Goal: Check status: Check status

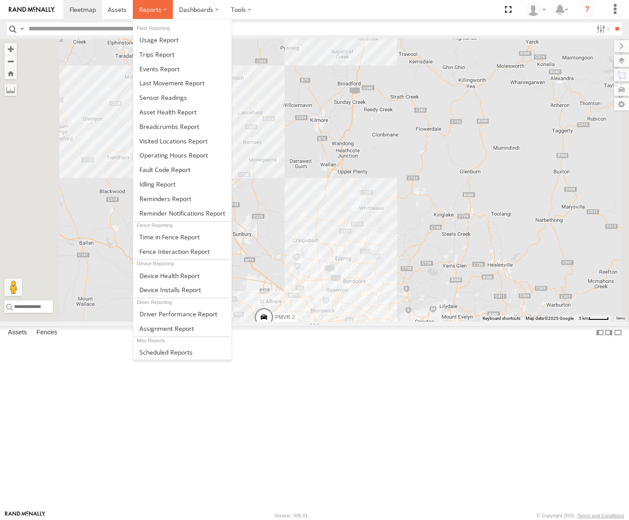
click at [153, 11] on span at bounding box center [150, 9] width 22 height 8
click at [153, 123] on span at bounding box center [169, 126] width 60 height 8
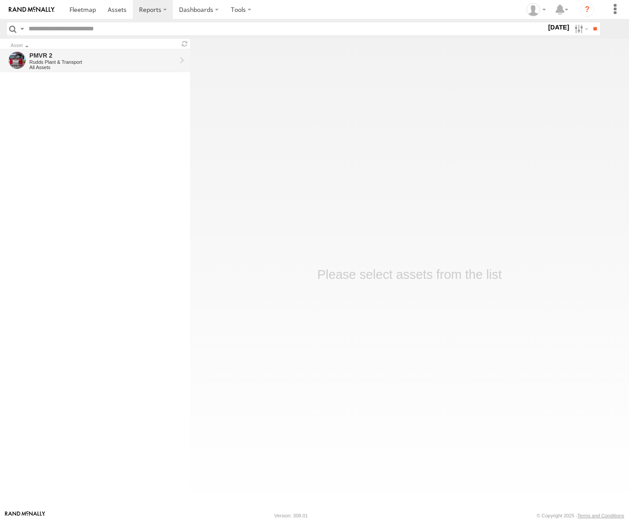
click at [142, 64] on div "Rudds Plant & Transport" at bounding box center [102, 61] width 147 height 5
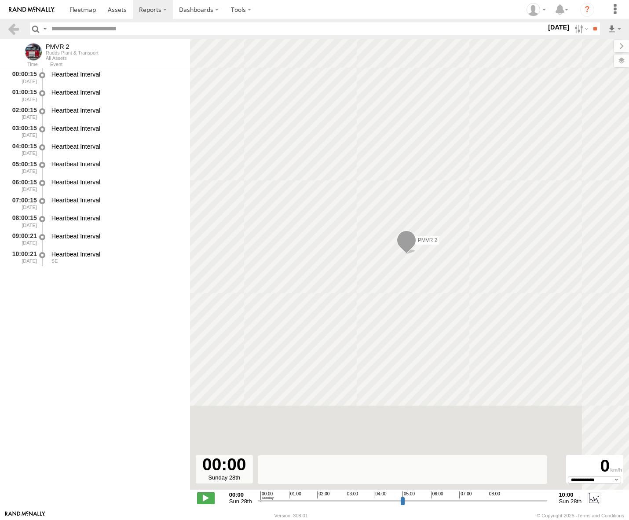
select select "**********"
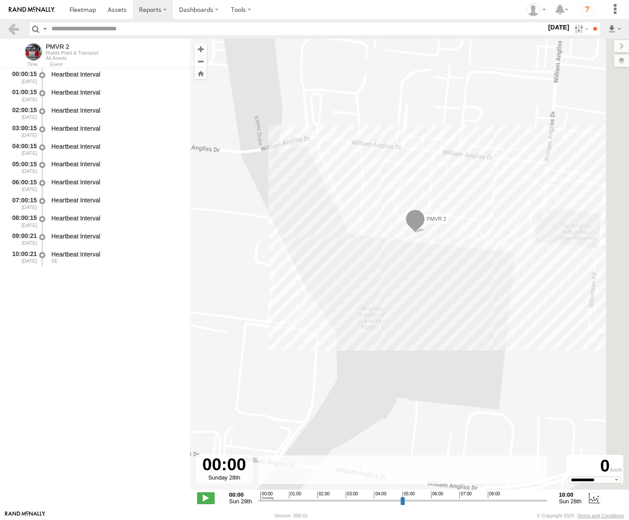
drag, startPoint x: 509, startPoint y: 224, endPoint x: 430, endPoint y: 300, distance: 109.2
click at [430, 300] on div "PMVR 2" at bounding box center [409, 269] width 439 height 460
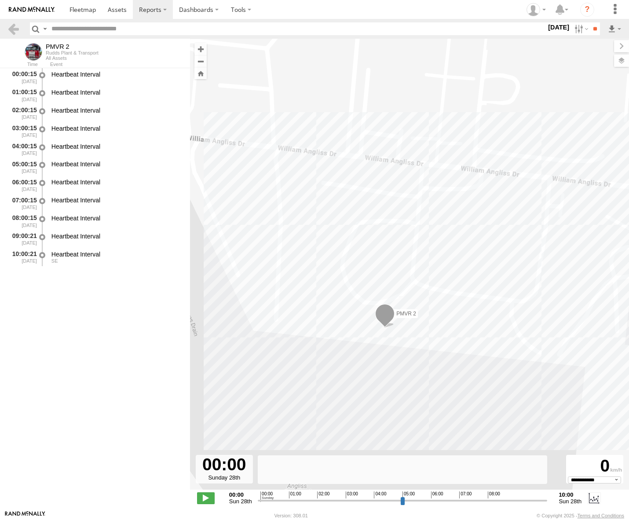
click at [384, 313] on span at bounding box center [384, 316] width 19 height 24
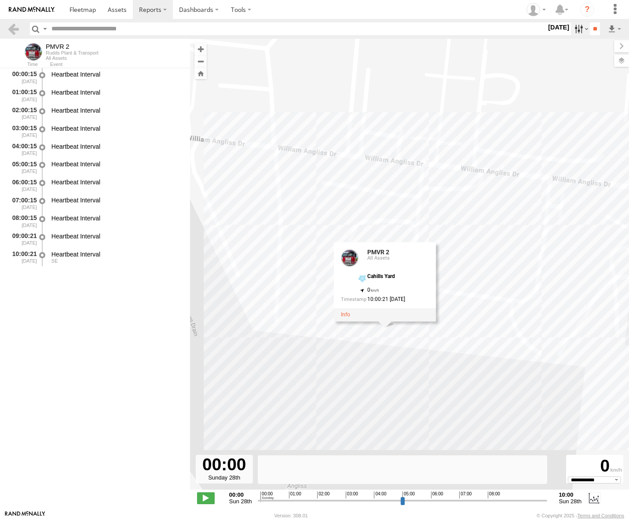
click at [577, 29] on label at bounding box center [580, 28] width 19 height 13
click at [0, 0] on label at bounding box center [0, 0] width 0 height 0
click at [592, 31] on input "**" at bounding box center [595, 28] width 10 height 13
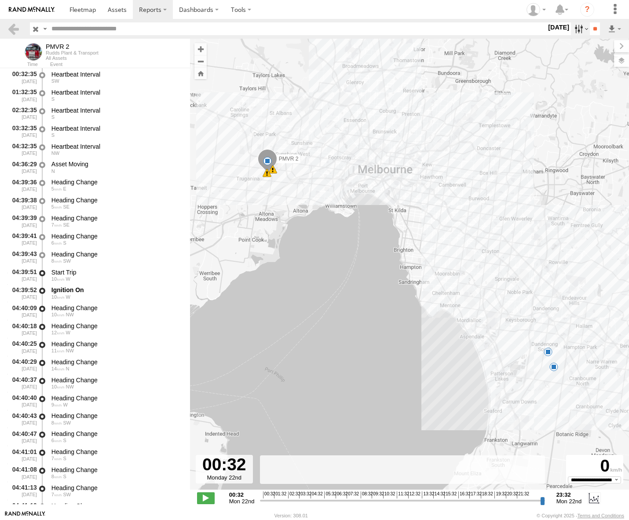
click at [578, 26] on label at bounding box center [580, 28] width 19 height 13
click at [0, 0] on label at bounding box center [0, 0] width 0 height 0
click at [592, 26] on input "**" at bounding box center [595, 28] width 10 height 13
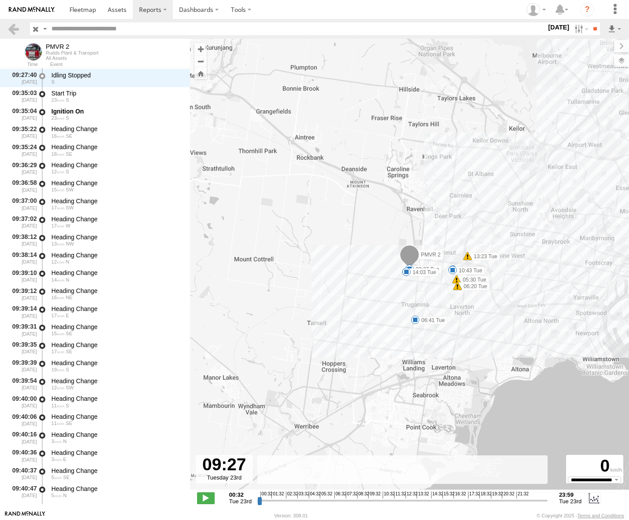
scroll to position [3573, 0]
drag, startPoint x: 260, startPoint y: 500, endPoint x: 368, endPoint y: 482, distance: 109.7
click at [368, 496] on input "range" at bounding box center [402, 500] width 290 height 8
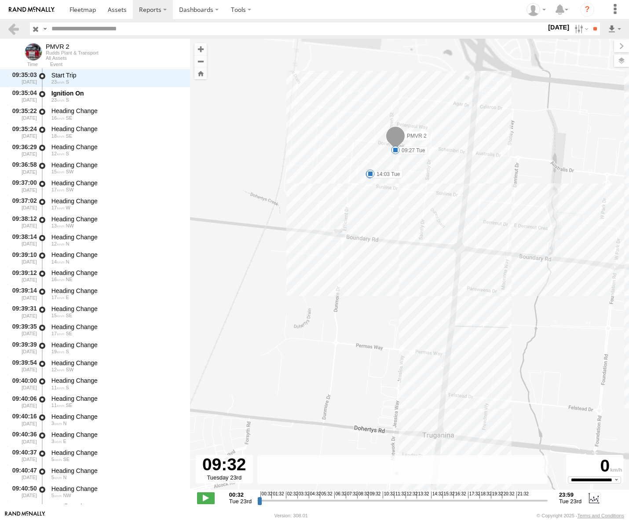
drag, startPoint x: 421, startPoint y: 181, endPoint x: 411, endPoint y: 266, distance: 85.4
click at [411, 266] on div "PMVR 2 05:30 Tue 06:20 Tue 13:23 Tue 05:46 Tue 06:41 Tue 08:35 Tue 09:27 Tue 09…" at bounding box center [409, 269] width 439 height 460
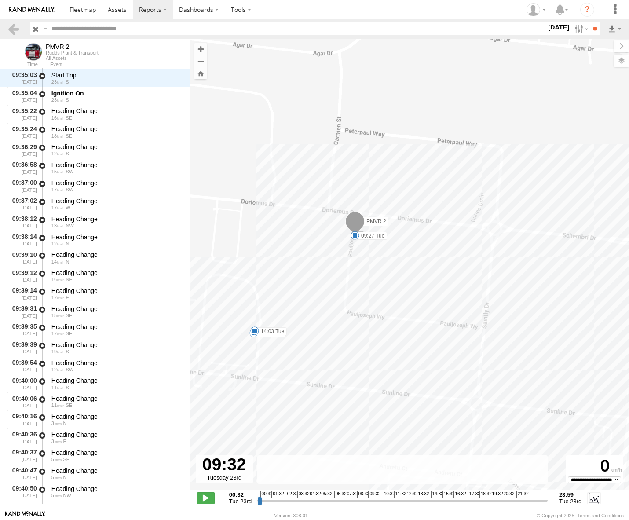
drag, startPoint x: 350, startPoint y: 343, endPoint x: 429, endPoint y: 280, distance: 101.0
click at [429, 280] on div "PMVR 2 05:30 Tue 06:20 Tue 13:23 Tue 05:46 Tue 06:41 Tue 08:35 Tue 09:27 Tue 09…" at bounding box center [409, 269] width 439 height 460
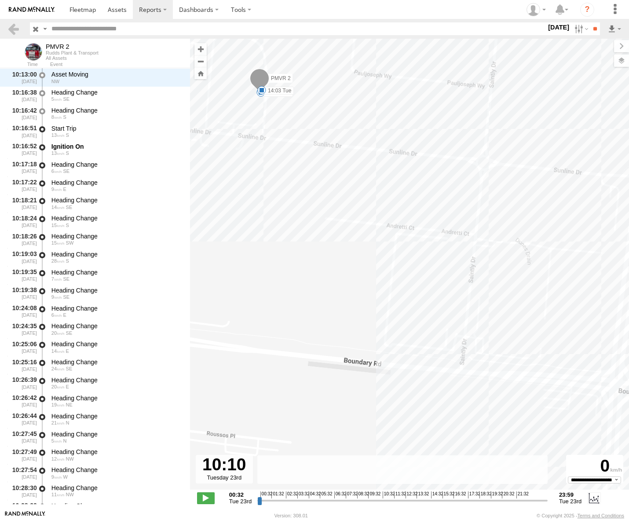
scroll to position [4058, 0]
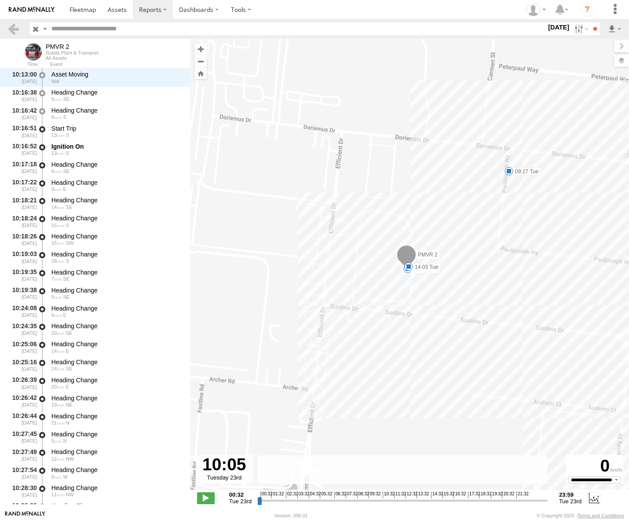
drag, startPoint x: 371, startPoint y: 503, endPoint x: 375, endPoint y: 498, distance: 6.5
click at [375, 498] on input "range" at bounding box center [402, 500] width 290 height 8
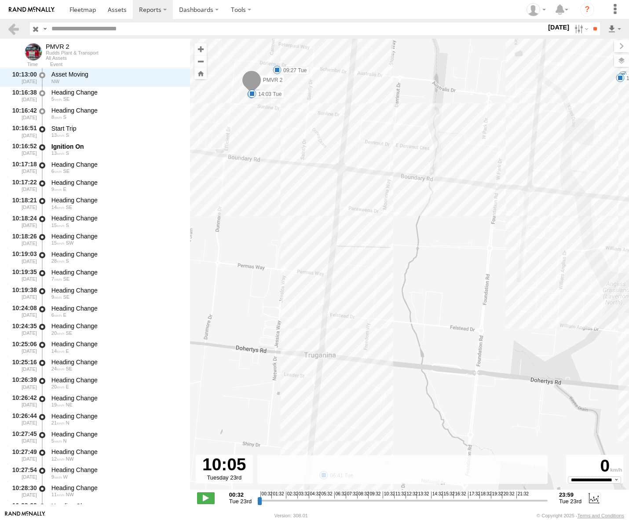
drag, startPoint x: 488, startPoint y: 366, endPoint x: 295, endPoint y: 166, distance: 278.0
click at [295, 166] on div "PMVR 2 05:30 Tue 06:20 Tue 13:23 Tue 05:46 Tue 06:41 Tue 08:35 Tue 09:27 Tue 09…" at bounding box center [409, 269] width 439 height 460
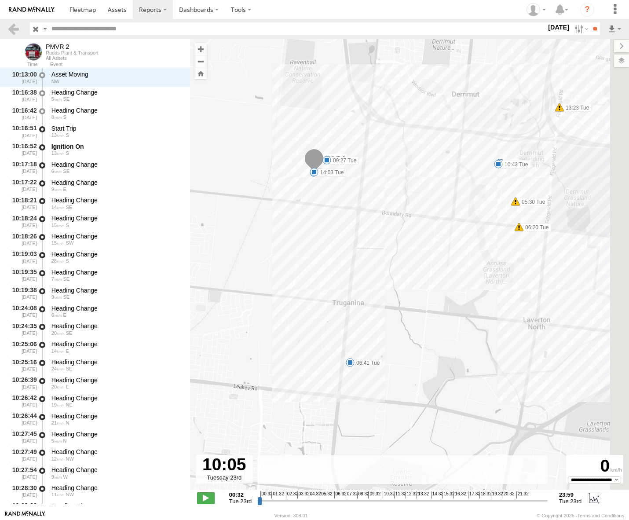
drag, startPoint x: 489, startPoint y: 281, endPoint x: 453, endPoint y: 295, distance: 39.3
click at [453, 295] on div "PMVR 2 05:30 Tue 06:20 Tue 13:23 Tue 05:46 Tue 06:41 Tue 08:35 Tue 09:27 Tue 09…" at bounding box center [409, 269] width 439 height 460
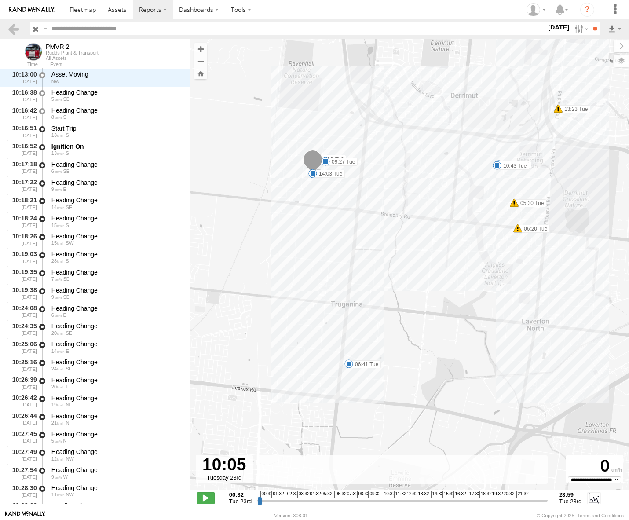
click at [376, 500] on input "range" at bounding box center [402, 500] width 290 height 8
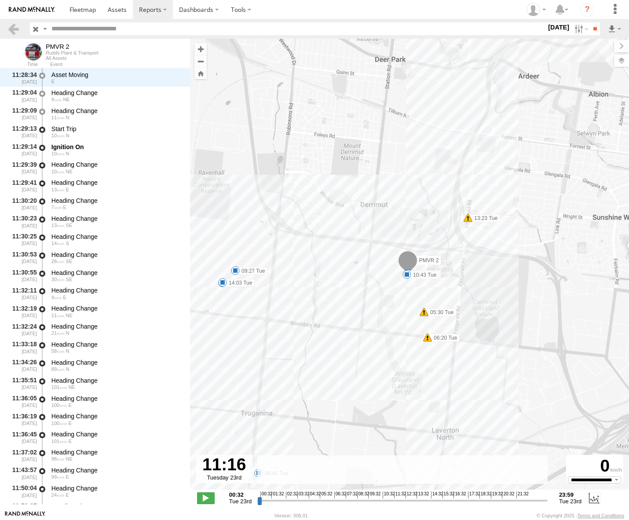
drag, startPoint x: 375, startPoint y: 500, endPoint x: 390, endPoint y: 494, distance: 16.3
click at [390, 496] on input "range" at bounding box center [402, 500] width 290 height 8
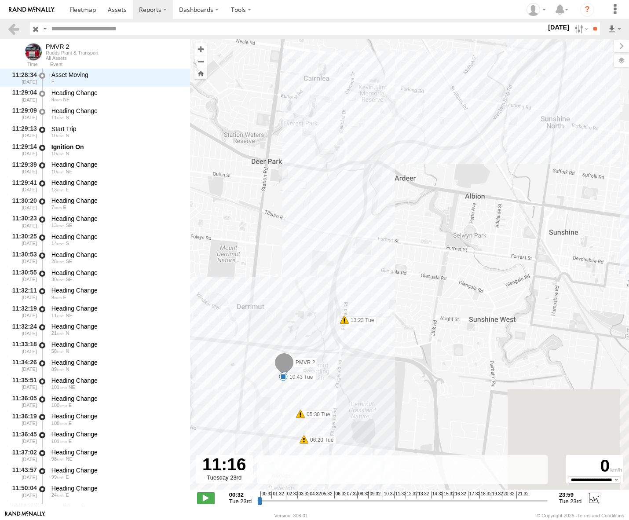
drag, startPoint x: 545, startPoint y: 168, endPoint x: 286, endPoint y: 328, distance: 305.3
click at [290, 328] on div "PMVR 2 05:30 Tue 06:20 Tue 13:23 Tue 05:46 Tue 06:41 Tue 08:35 Tue 09:27 Tue 09…" at bounding box center [409, 269] width 439 height 460
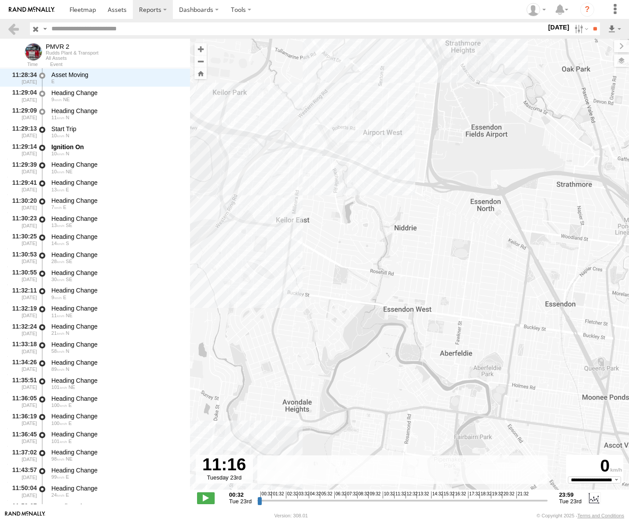
drag, startPoint x: 407, startPoint y: 168, endPoint x: 306, endPoint y: 285, distance: 154.3
click at [306, 285] on div "PMVR 2 05:30 Tue 06:20 Tue 13:23 Tue 05:46 Tue 06:41 Tue 08:35 Tue 09:27 Tue 09…" at bounding box center [409, 269] width 439 height 460
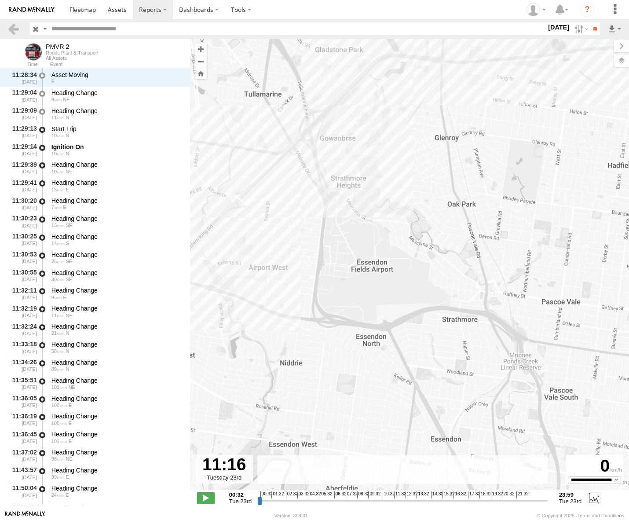
drag, startPoint x: 443, startPoint y: 179, endPoint x: 302, endPoint y: 285, distance: 176.5
click at [308, 291] on div "PMVR 2 05:30 Tue 06:20 Tue 13:23 Tue 05:46 Tue 06:41 Tue 08:35 Tue 09:27 Tue 09…" at bounding box center [409, 269] width 439 height 460
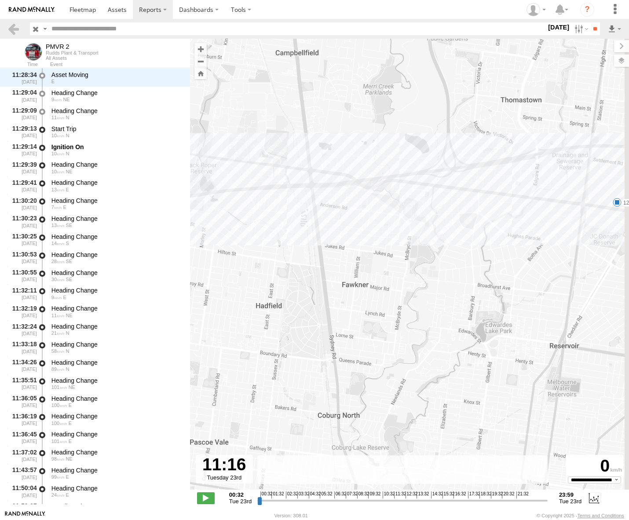
drag, startPoint x: 493, startPoint y: 202, endPoint x: 373, endPoint y: 177, distance: 122.7
click at [371, 175] on div "PMVR 2 05:30 Tue 06:20 Tue 13:23 Tue 05:46 Tue 06:41 Tue 08:35 Tue 09:27 Tue 09…" at bounding box center [409, 269] width 439 height 460
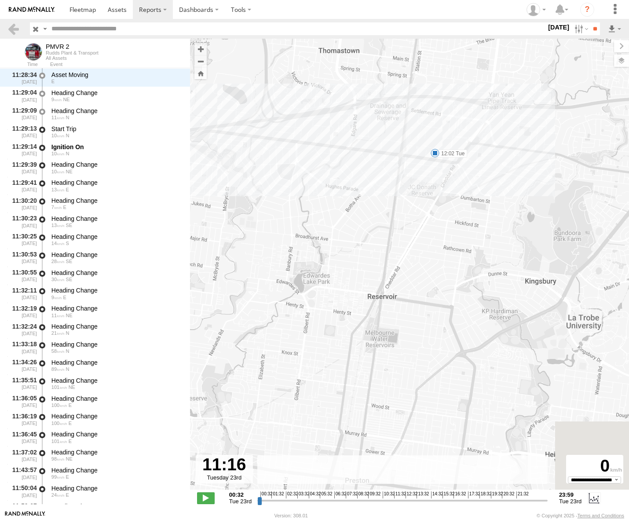
drag, startPoint x: 563, startPoint y: 184, endPoint x: 443, endPoint y: 143, distance: 126.8
click at [443, 143] on div "PMVR 2 05:30 Tue 06:20 Tue 13:23 Tue 05:46 Tue 06:41 Tue 08:35 Tue 09:27 Tue 09…" at bounding box center [409, 269] width 439 height 460
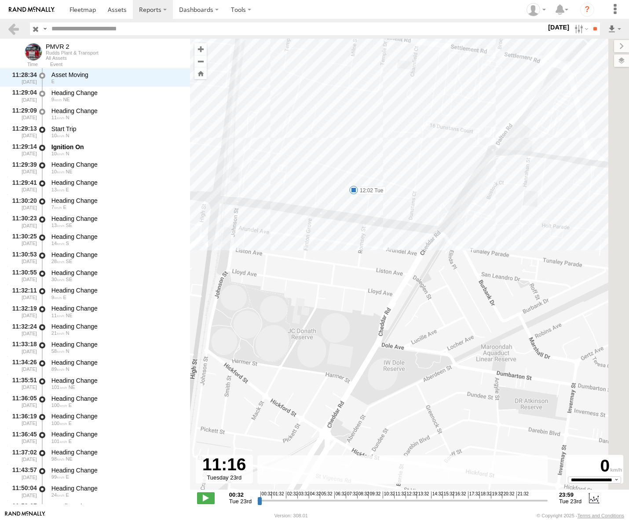
drag, startPoint x: 489, startPoint y: 137, endPoint x: 456, endPoint y: 184, distance: 57.0
click at [458, 183] on div "PMVR 2 05:30 Tue 06:20 Tue 13:23 Tue 05:46 Tue 06:41 Tue 08:35 Tue 09:27 Tue 09…" at bounding box center [409, 269] width 439 height 460
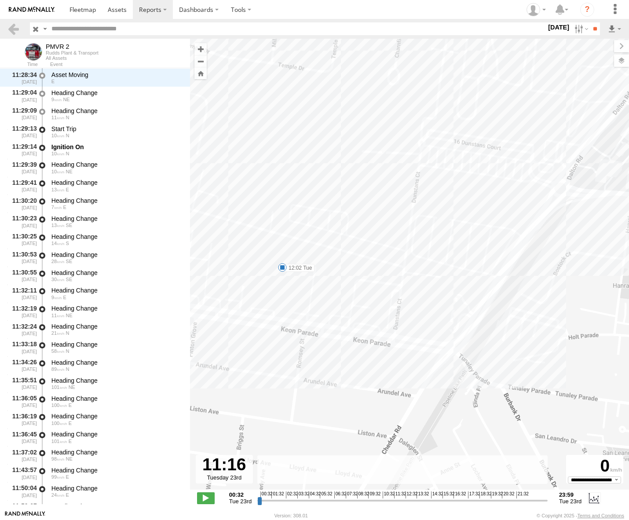
drag, startPoint x: 397, startPoint y: 190, endPoint x: 496, endPoint y: 188, distance: 99.4
click at [496, 188] on div "PMVR 2 05:30 Tue 06:20 Tue 13:23 Tue 05:46 Tue 06:41 Tue 08:35 Tue 09:27 Tue 09…" at bounding box center [409, 269] width 439 height 460
drag, startPoint x: 374, startPoint y: 269, endPoint x: 430, endPoint y: 237, distance: 64.8
click at [427, 243] on div "PMVR 2 05:30 Tue 06:20 Tue 13:23 Tue 05:46 Tue 06:41 Tue 08:35 Tue 09:27 Tue 09…" at bounding box center [409, 269] width 439 height 460
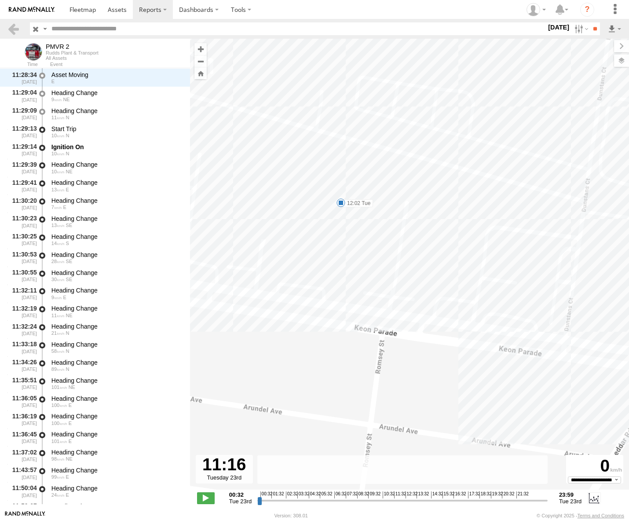
drag, startPoint x: 396, startPoint y: 251, endPoint x: 441, endPoint y: 253, distance: 45.4
click at [441, 253] on div "PMVR 2 05:30 Tue 06:20 Tue 13:23 Tue 05:46 Tue 06:41 Tue 08:35 Tue 09:27 Tue 09…" at bounding box center [409, 269] width 439 height 460
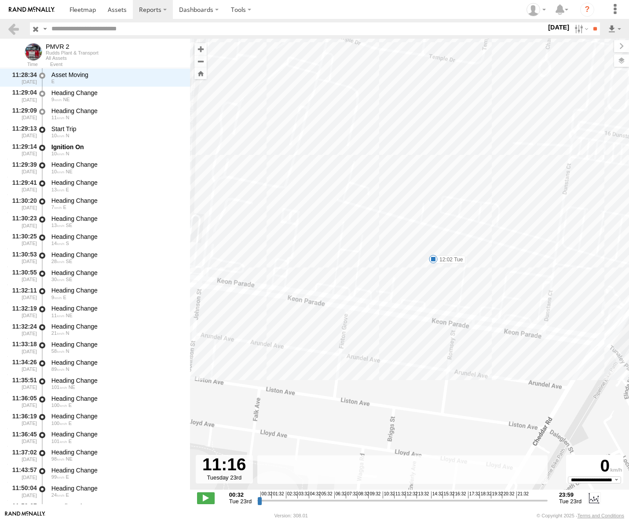
drag, startPoint x: 511, startPoint y: 271, endPoint x: 492, endPoint y: 308, distance: 41.9
click at [492, 308] on div "PMVR 2 05:30 Tue 06:20 Tue 13:23 Tue 05:46 Tue 06:41 Tue 08:35 Tue 09:27 Tue 09…" at bounding box center [409, 269] width 439 height 460
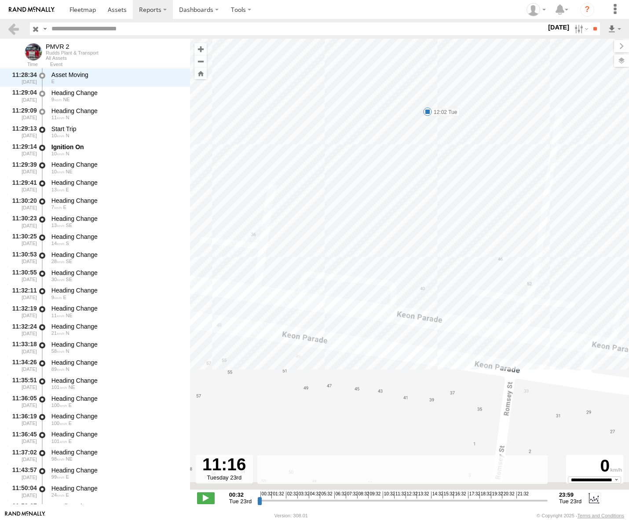
drag, startPoint x: 481, startPoint y: 319, endPoint x: 504, endPoint y: 265, distance: 58.1
click at [504, 265] on div "PMVR 2 05:30 Tue 06:20 Tue 13:23 Tue 05:46 Tue 06:41 Tue 08:35 Tue 09:27 Tue 09…" at bounding box center [409, 269] width 439 height 460
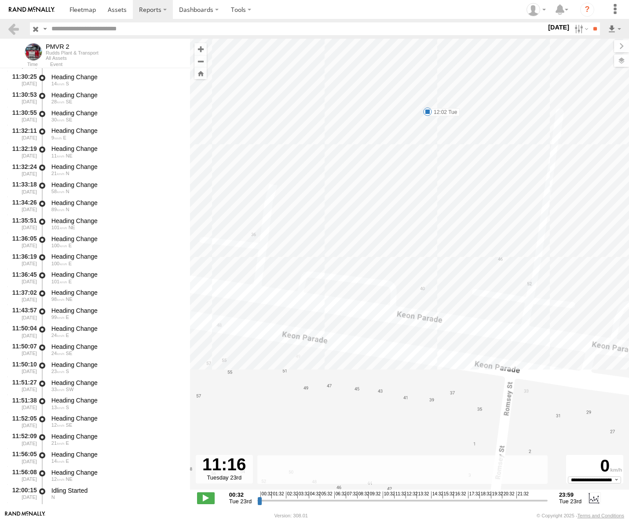
scroll to position [5157, 0]
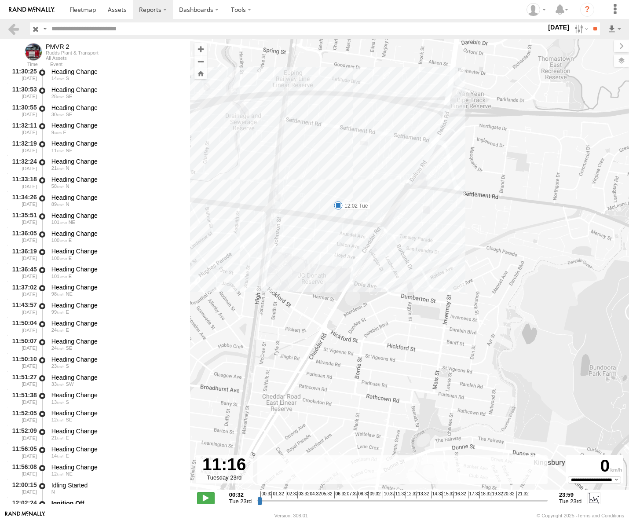
drag, startPoint x: 359, startPoint y: 241, endPoint x: 398, endPoint y: 300, distance: 70.7
click at [398, 300] on div "PMVR 2 05:30 Tue 06:20 Tue 13:23 Tue 05:46 Tue 06:41 Tue 08:35 Tue 09:27 Tue 09…" at bounding box center [409, 269] width 439 height 460
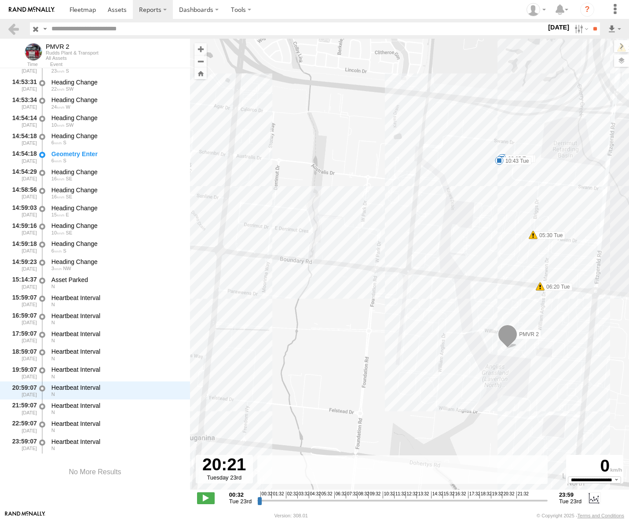
drag, startPoint x: 390, startPoint y: 503, endPoint x: 500, endPoint y: 487, distance: 111.5
click at [500, 496] on input "range" at bounding box center [402, 500] width 290 height 8
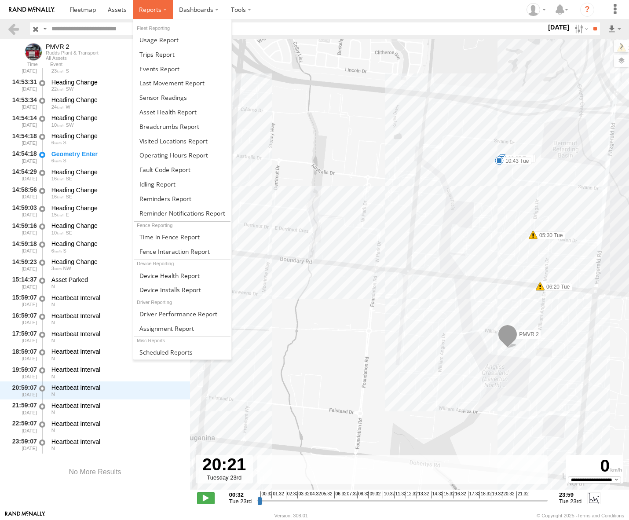
click at [159, 7] on span at bounding box center [150, 9] width 22 height 8
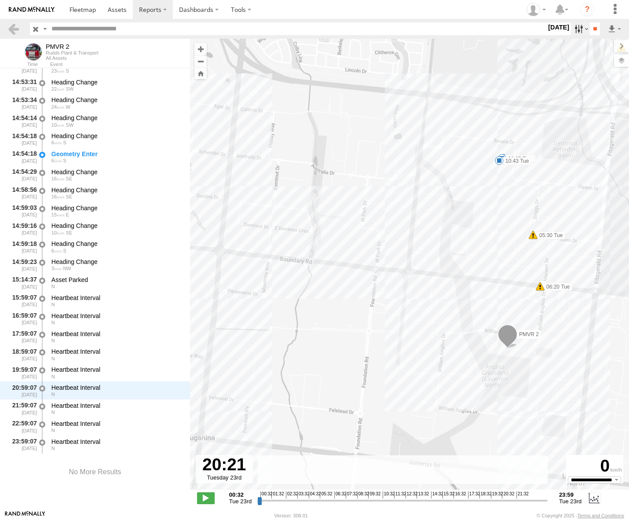
click at [577, 29] on label at bounding box center [580, 28] width 19 height 13
click at [0, 0] on label at bounding box center [0, 0] width 0 height 0
click at [594, 27] on input "**" at bounding box center [595, 28] width 10 height 13
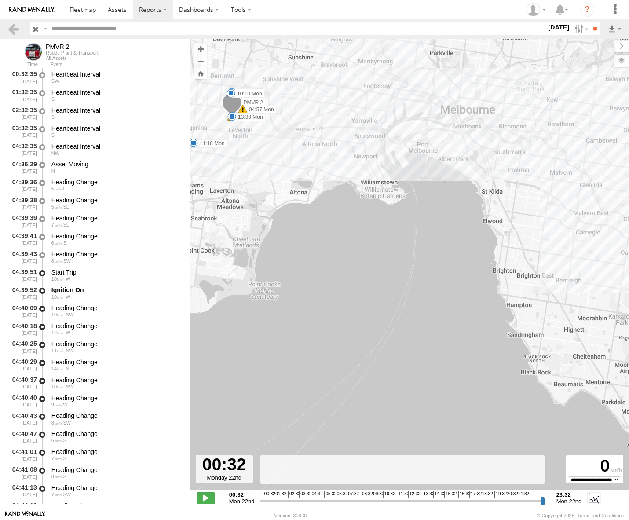
click at [289, 166] on div "PMVR 2 04:57 Mon 12:29 Mon 06:10 Mon 08:00 Mon 09:55 Mon 10:10 Mon 11:07 Mon 11…" at bounding box center [409, 269] width 439 height 460
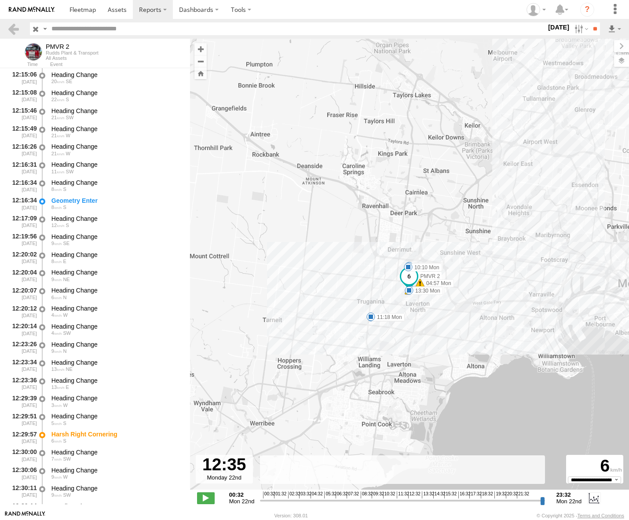
scroll to position [8019, 0]
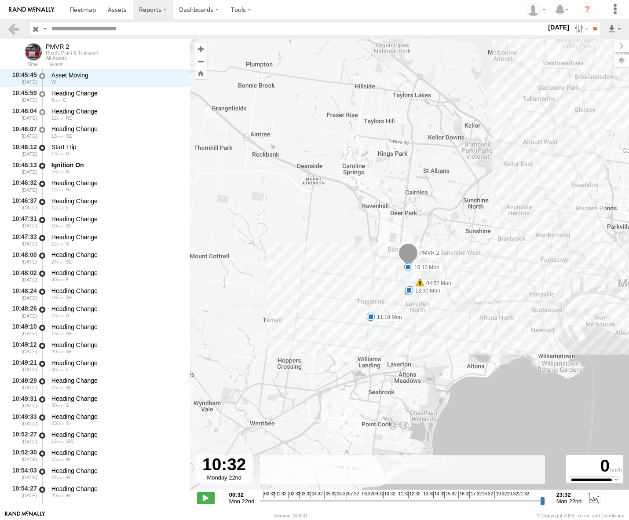
drag, startPoint x: 263, startPoint y: 503, endPoint x: 381, endPoint y: 503, distance: 118.7
click at [383, 503] on input "range" at bounding box center [402, 500] width 284 height 8
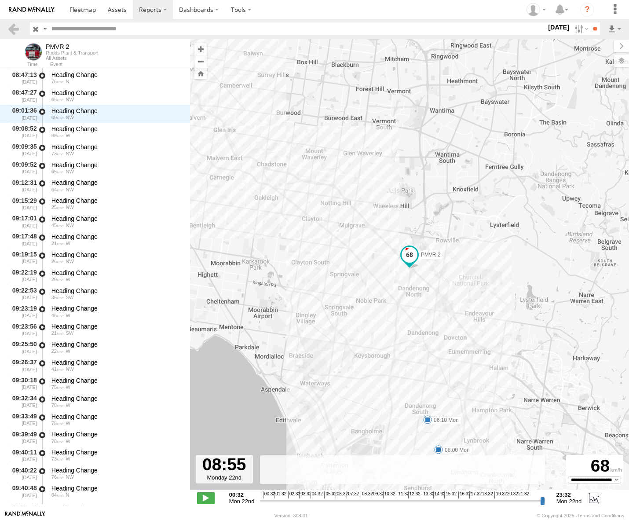
scroll to position [3555, 0]
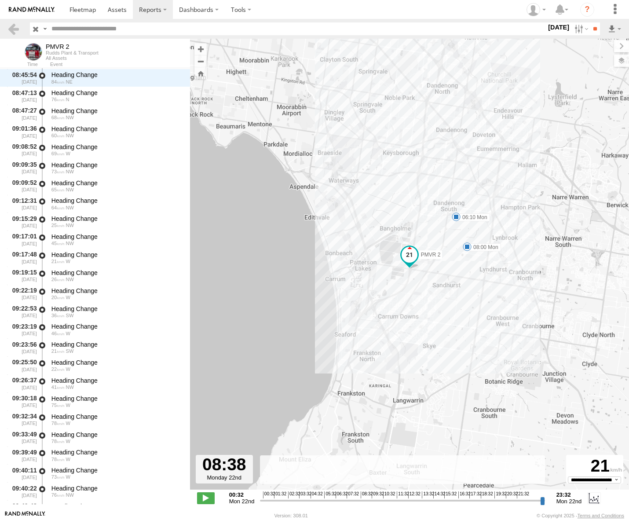
drag, startPoint x: 384, startPoint y: 500, endPoint x: 361, endPoint y: 506, distance: 24.1
click at [361, 504] on input "range" at bounding box center [402, 500] width 284 height 8
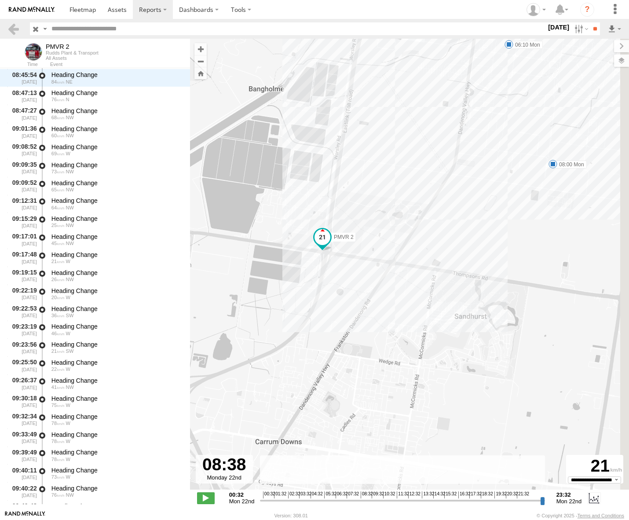
drag, startPoint x: 450, startPoint y: 230, endPoint x: 427, endPoint y: 285, distance: 59.4
click at [427, 285] on div "PMVR 2 04:57 Mon 12:29 Mon 06:10 Mon 08:00 Mon 09:55 Mon 10:10 Mon 11:07 Mon 11…" at bounding box center [409, 269] width 439 height 460
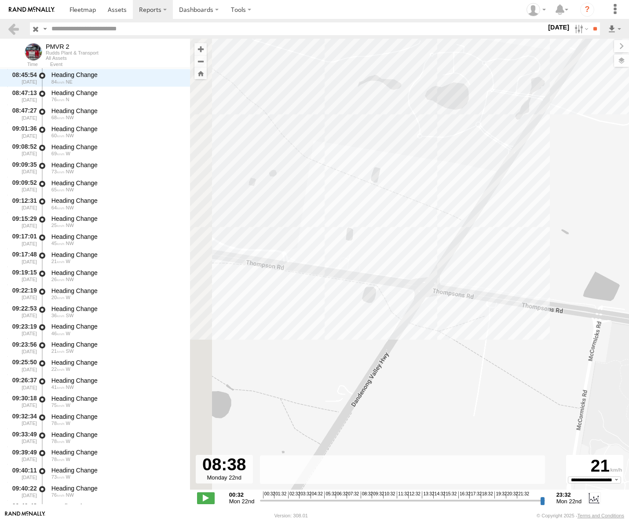
drag, startPoint x: 452, startPoint y: 359, endPoint x: 556, endPoint y: 329, distance: 108.4
click at [556, 329] on div "PMVR 2 04:57 Mon 12:29 Mon 06:10 Mon 08:00 Mon 09:55 Mon 10:10 Mon 11:07 Mon 11…" at bounding box center [409, 269] width 439 height 460
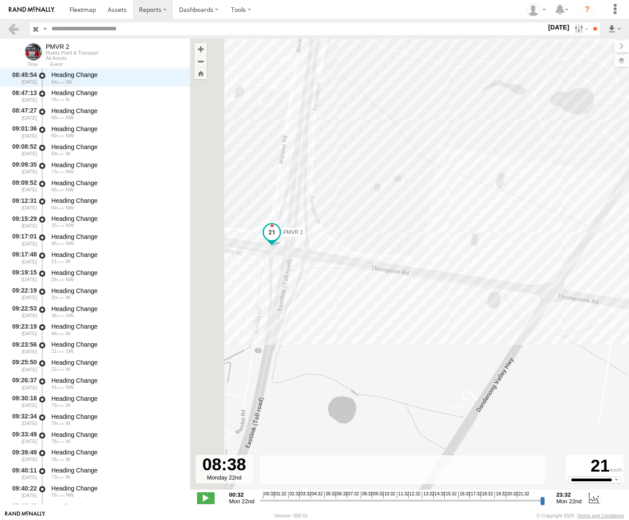
drag, startPoint x: 410, startPoint y: 349, endPoint x: 414, endPoint y: 352, distance: 5.3
click at [414, 352] on div "PMVR 2 04:57 Mon 12:29 Mon 06:10 Mon 08:00 Mon 09:55 Mon 10:10 Mon 11:07 Mon 11…" at bounding box center [409, 269] width 439 height 460
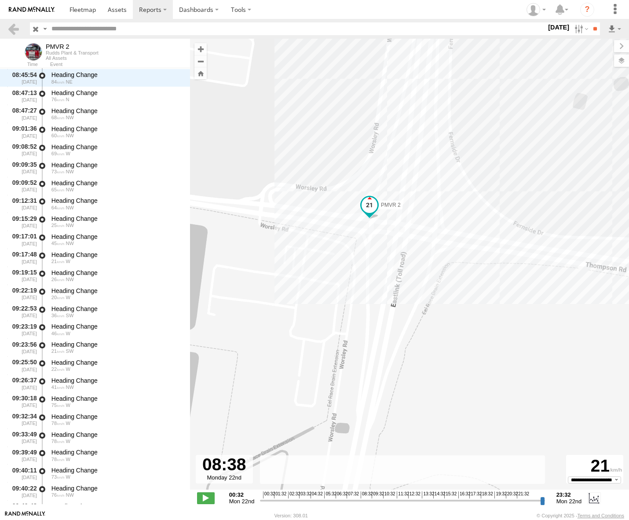
drag, startPoint x: 437, startPoint y: 328, endPoint x: 489, endPoint y: 320, distance: 52.9
click at [491, 324] on div "PMVR 2 04:57 Mon 12:29 Mon 06:10 Mon 08:00 Mon 09:55 Mon 10:10 Mon 11:07 Mon 11…" at bounding box center [409, 269] width 439 height 460
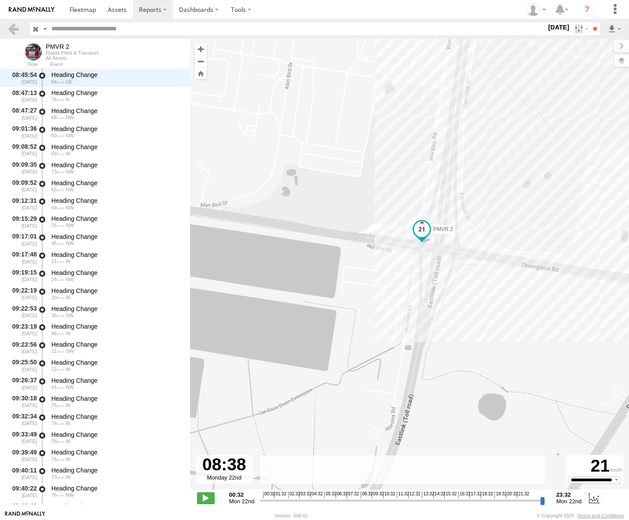
drag, startPoint x: 478, startPoint y: 329, endPoint x: 481, endPoint y: 325, distance: 5.9
click at [481, 325] on div "PMVR 2 04:57 Mon 12:29 Mon 06:10 Mon 08:00 Mon 09:55 Mon 10:10 Mon 11:07 Mon 11…" at bounding box center [409, 269] width 439 height 460
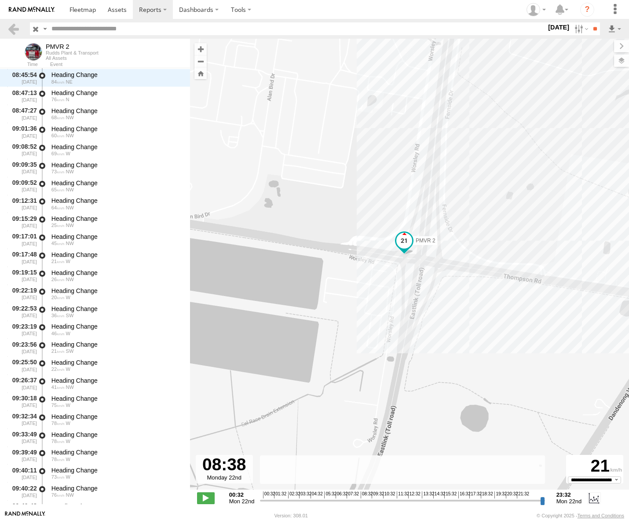
drag, startPoint x: 478, startPoint y: 291, endPoint x: 455, endPoint y: 314, distance: 32.0
click at [456, 314] on div "PMVR 2 04:57 Mon 12:29 Mon 06:10 Mon 08:00 Mon 09:55 Mon 10:10 Mon 11:07 Mon 11…" at bounding box center [409, 269] width 439 height 460
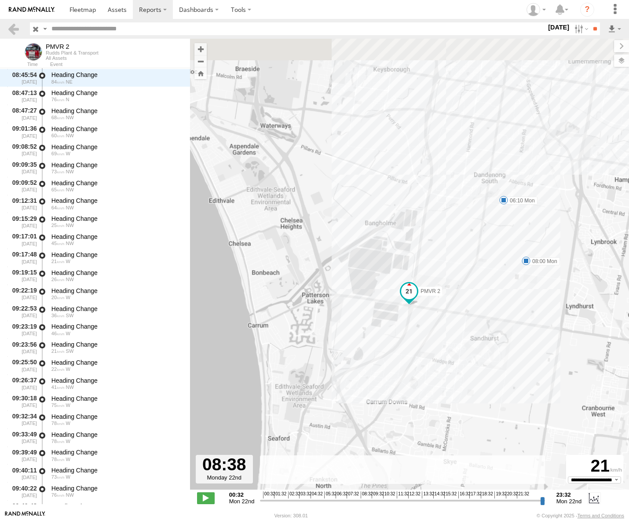
drag, startPoint x: 427, startPoint y: 168, endPoint x: 410, endPoint y: 273, distance: 106.6
click at [414, 276] on div "PMVR 2 04:57 Mon 12:29 Mon 06:10 Mon 08:00 Mon 09:55 Mon 10:10 Mon 11:07 Mon 11…" at bounding box center [409, 269] width 439 height 460
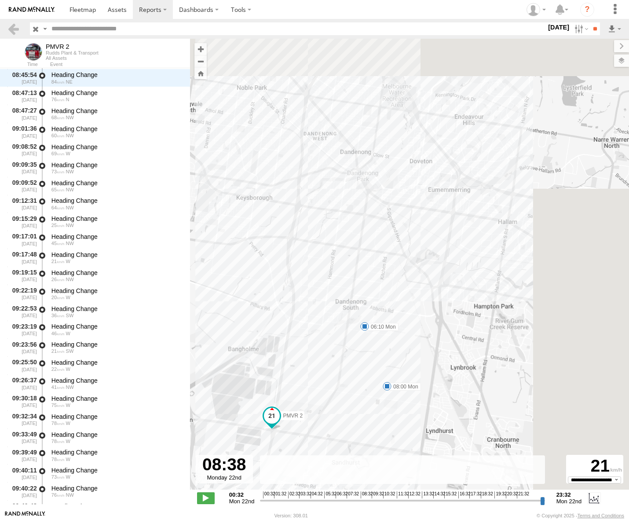
drag, startPoint x: 405, startPoint y: 267, endPoint x: 292, endPoint y: 351, distance: 140.8
click at [292, 351] on div "PMVR 2 04:57 Mon 12:29 Mon 06:10 Mon 08:00 Mon 09:55 Mon 10:10 Mon 11:07 Mon 11…" at bounding box center [409, 269] width 439 height 460
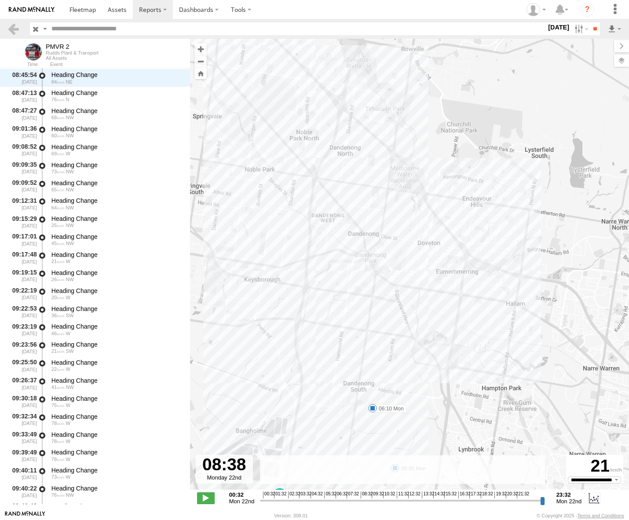
drag, startPoint x: 310, startPoint y: 302, endPoint x: 329, endPoint y: 328, distance: 32.6
click at [325, 342] on div "PMVR 2 04:57 Mon 12:29 Mon 06:10 Mon 08:00 Mon 09:55 Mon 10:10 Mon 11:07 Mon 11…" at bounding box center [409, 269] width 439 height 460
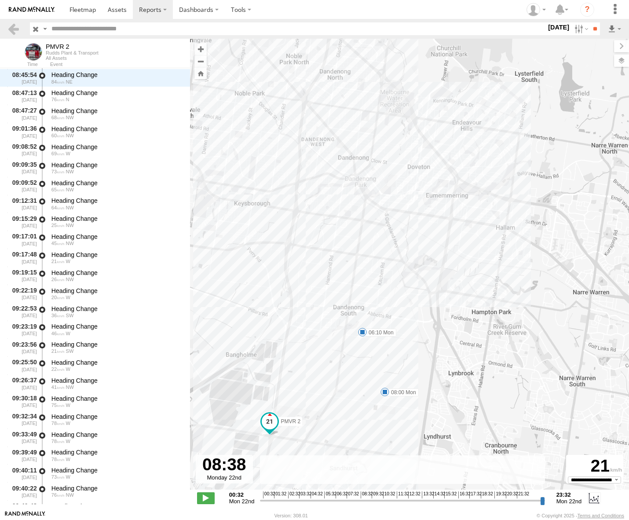
drag, startPoint x: 401, startPoint y: 225, endPoint x: 383, endPoint y: 224, distance: 18.0
click at [383, 224] on div "PMVR 2 04:57 Mon 12:29 Mon 06:10 Mon 08:00 Mon 09:55 Mon 10:10 Mon 11:07 Mon 11…" at bounding box center [409, 269] width 439 height 460
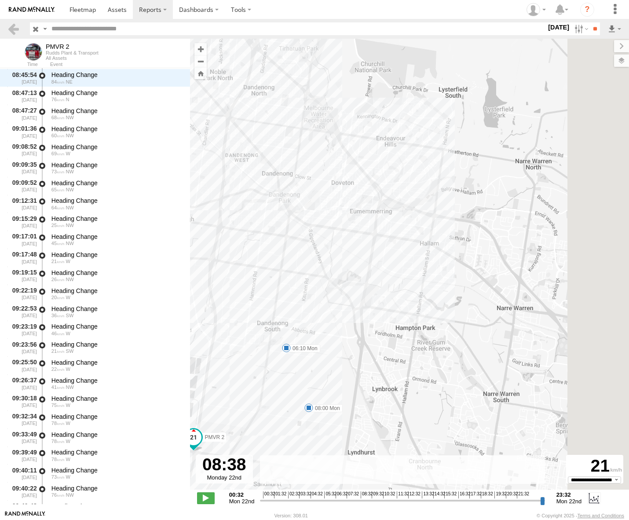
drag, startPoint x: 405, startPoint y: 205, endPoint x: 324, endPoint y: 204, distance: 81.4
click at [310, 222] on div "PMVR 2 04:57 Mon 12:29 Mon 06:10 Mon 08:00 Mon 09:55 Mon 10:10 Mon 11:07 Mon 11…" at bounding box center [409, 269] width 439 height 460
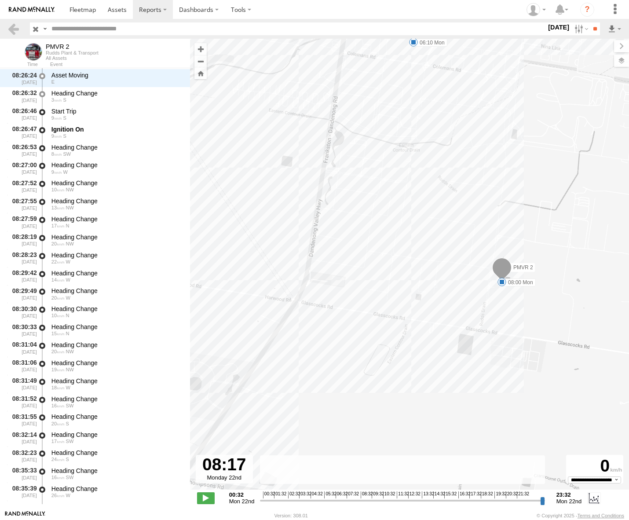
drag, startPoint x: 363, startPoint y: 503, endPoint x: 356, endPoint y: 503, distance: 6.6
click at [356, 503] on input "range" at bounding box center [402, 500] width 284 height 8
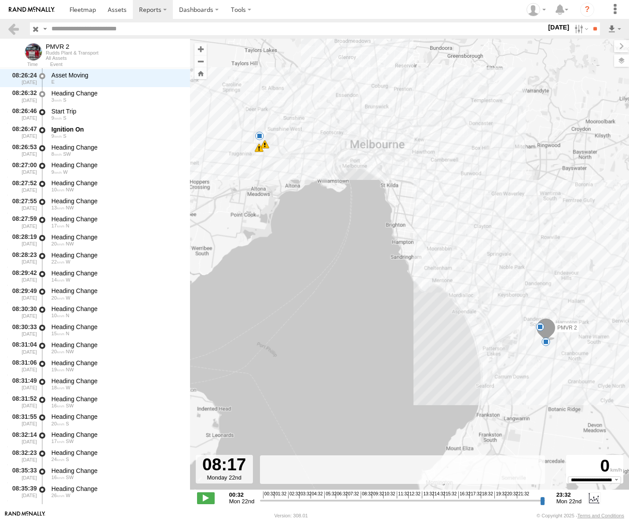
drag, startPoint x: 445, startPoint y: 237, endPoint x: 452, endPoint y: 262, distance: 25.2
click at [452, 262] on div "PMVR 2 04:57 Mon 12:29 Mon 06:10 Mon 08:00 Mon 6" at bounding box center [409, 269] width 439 height 460
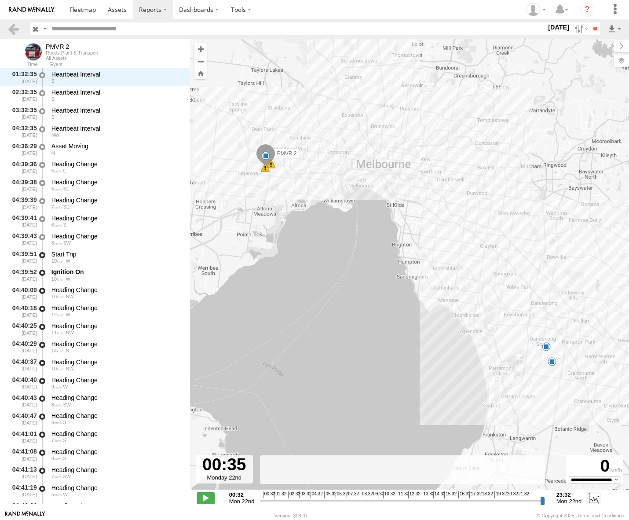
scroll to position [0, 0]
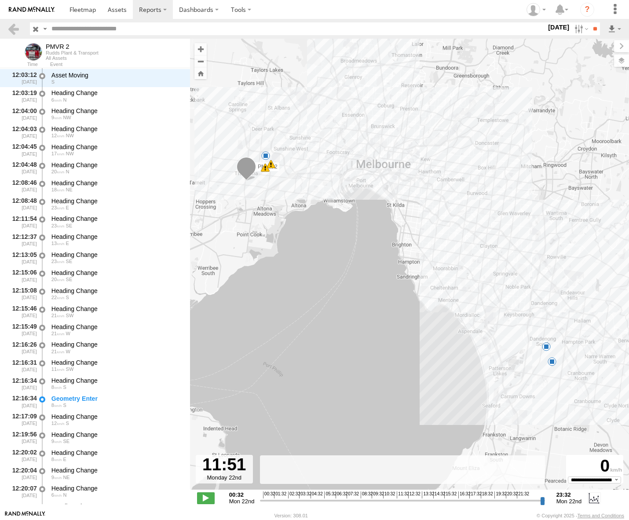
drag, startPoint x: 357, startPoint y: 502, endPoint x: 401, endPoint y: 500, distance: 44.5
click at [401, 500] on input "range" at bounding box center [402, 500] width 284 height 8
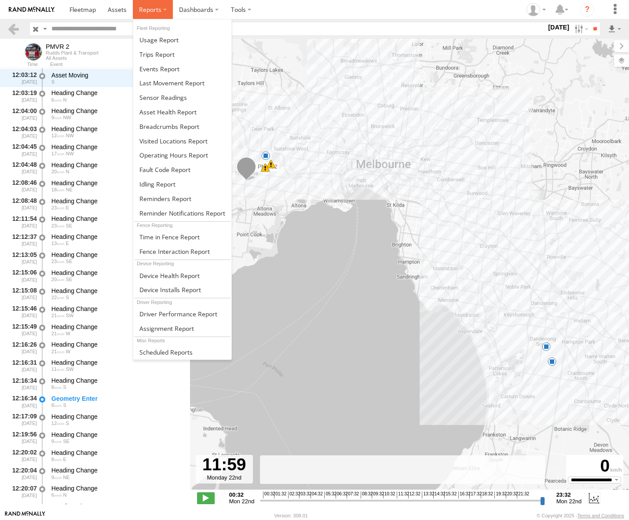
click at [153, 9] on span at bounding box center [150, 9] width 22 height 8
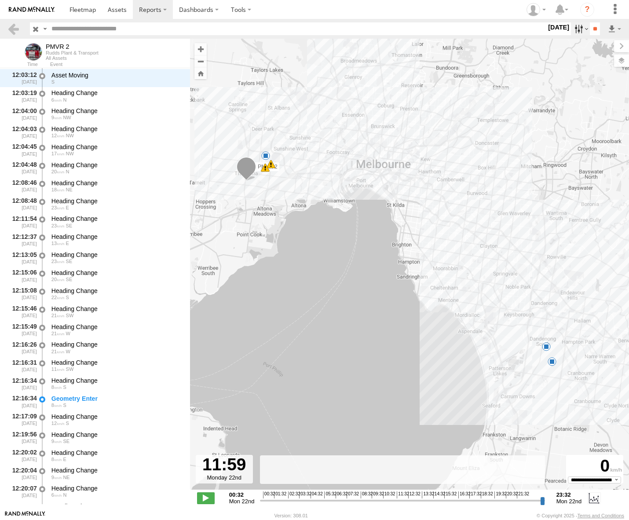
click at [575, 29] on label at bounding box center [580, 28] width 19 height 13
click at [0, 0] on label at bounding box center [0, 0] width 0 height 0
click at [591, 31] on input "**" at bounding box center [595, 28] width 10 height 13
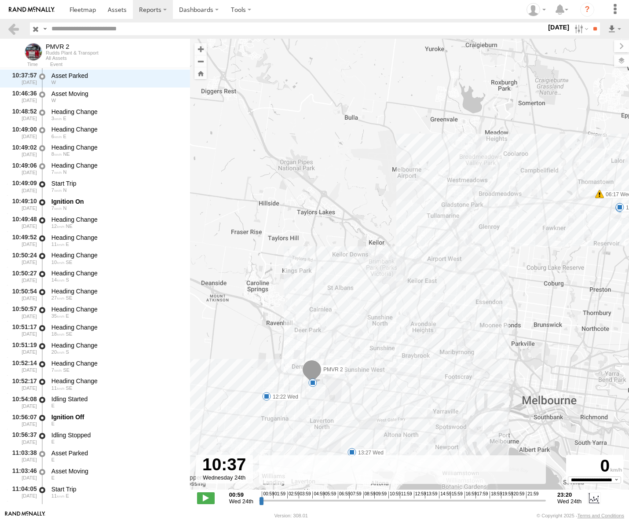
drag, startPoint x: 261, startPoint y: 500, endPoint x: 383, endPoint y: 492, distance: 122.0
click at [383, 496] on input "range" at bounding box center [402, 500] width 287 height 8
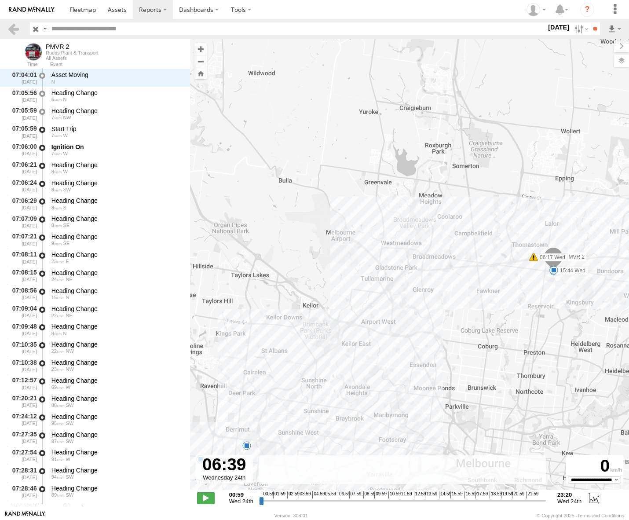
scroll to position [1885, 0]
drag, startPoint x: 384, startPoint y: 503, endPoint x: 332, endPoint y: 487, distance: 53.8
click at [332, 496] on input "range" at bounding box center [402, 500] width 287 height 8
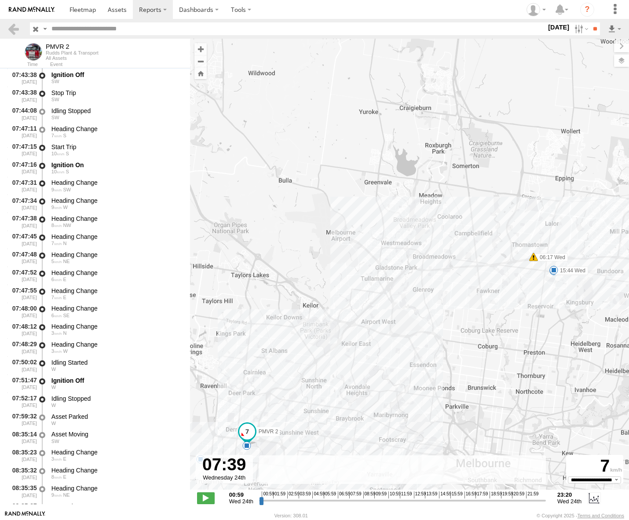
drag, startPoint x: 332, startPoint y: 499, endPoint x: 346, endPoint y: 500, distance: 13.7
click at [346, 500] on input "range" at bounding box center [402, 500] width 287 height 8
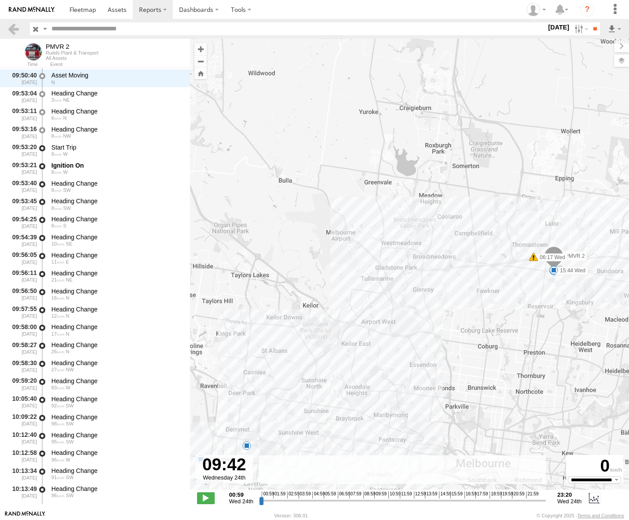
drag, startPoint x: 347, startPoint y: 500, endPoint x: 371, endPoint y: 498, distance: 23.4
click at [371, 498] on input "range" at bounding box center [402, 500] width 287 height 8
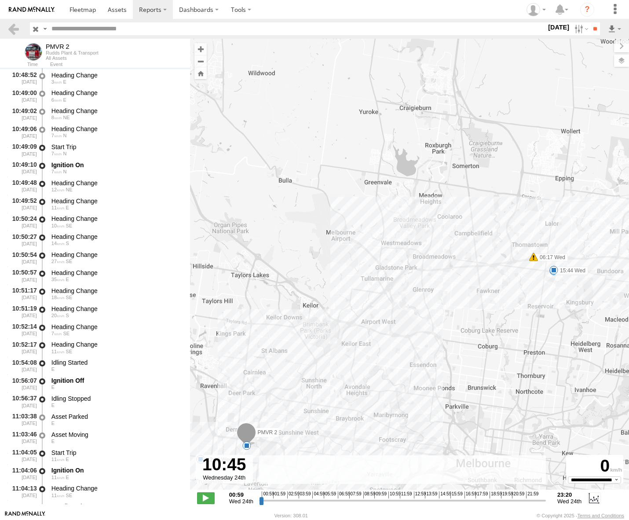
drag, startPoint x: 372, startPoint y: 502, endPoint x: 385, endPoint y: 498, distance: 12.9
click at [385, 498] on input "range" at bounding box center [402, 500] width 287 height 8
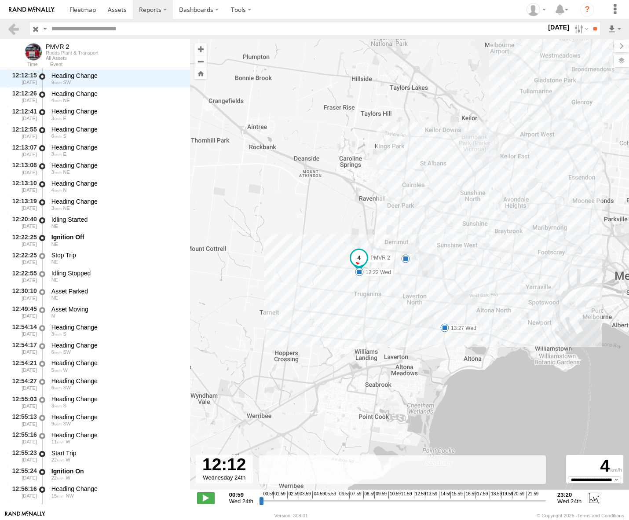
drag, startPoint x: 385, startPoint y: 501, endPoint x: 402, endPoint y: 494, distance: 18.7
click at [402, 496] on input "range" at bounding box center [402, 500] width 287 height 8
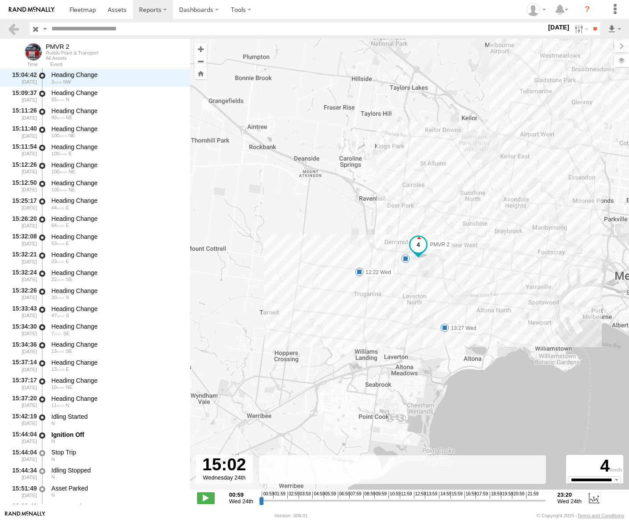
drag, startPoint x: 401, startPoint y: 502, endPoint x: 438, endPoint y: 491, distance: 38.0
click at [438, 496] on input "range" at bounding box center [402, 500] width 287 height 8
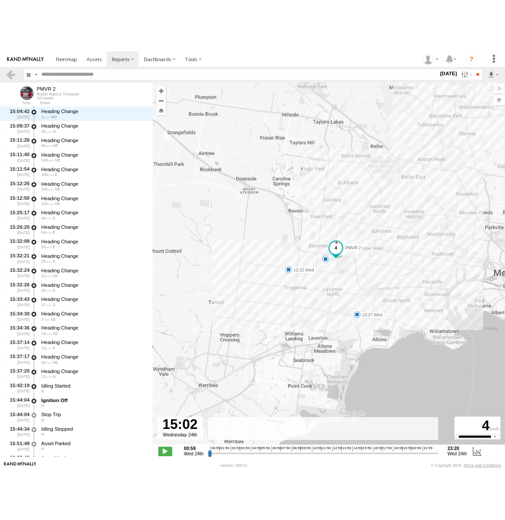
scroll to position [8943, 0]
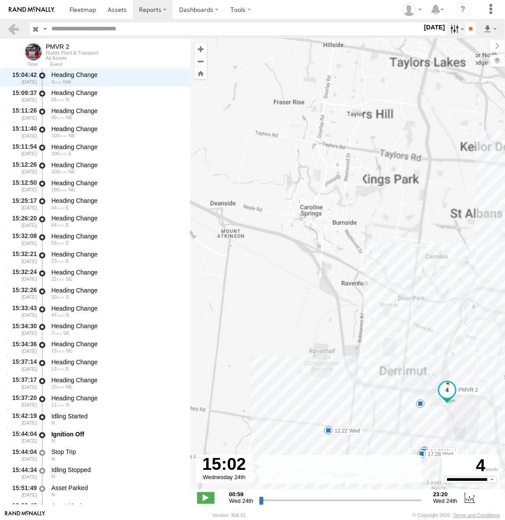
click at [451, 33] on label at bounding box center [456, 28] width 19 height 13
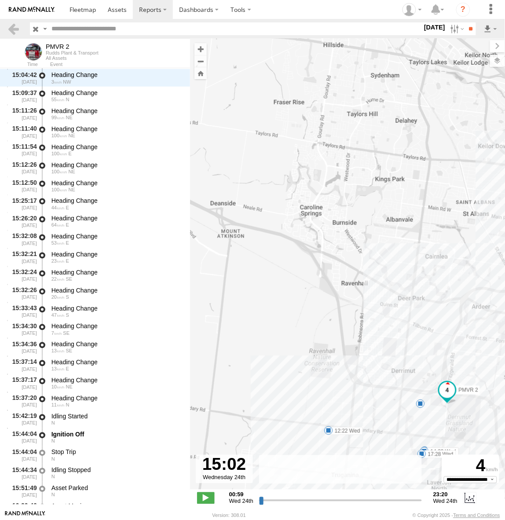
click at [0, 0] on label at bounding box center [0, 0] width 0 height 0
click at [466, 27] on input "**" at bounding box center [471, 28] width 10 height 13
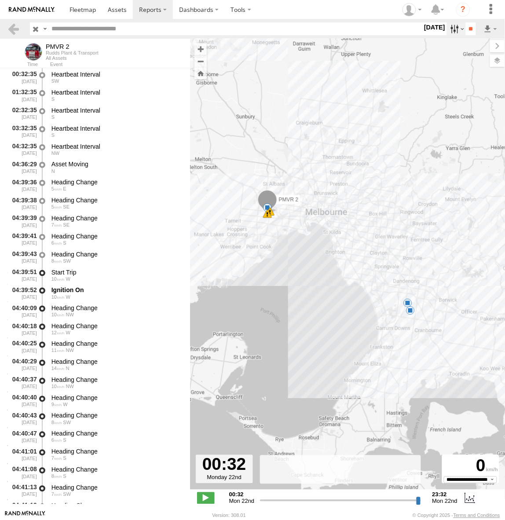
click at [449, 29] on label at bounding box center [456, 28] width 19 height 13
click at [0, 0] on label at bounding box center [0, 0] width 0 height 0
click at [466, 29] on input "**" at bounding box center [471, 28] width 10 height 13
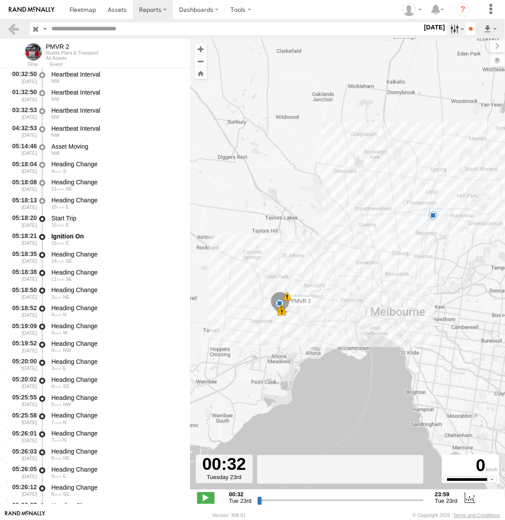
drag, startPoint x: 451, startPoint y: 25, endPoint x: 451, endPoint y: 31, distance: 5.7
click at [451, 25] on label at bounding box center [456, 28] width 19 height 13
click at [0, 0] on label at bounding box center [0, 0] width 0 height 0
click at [473, 27] on input "**" at bounding box center [471, 28] width 10 height 13
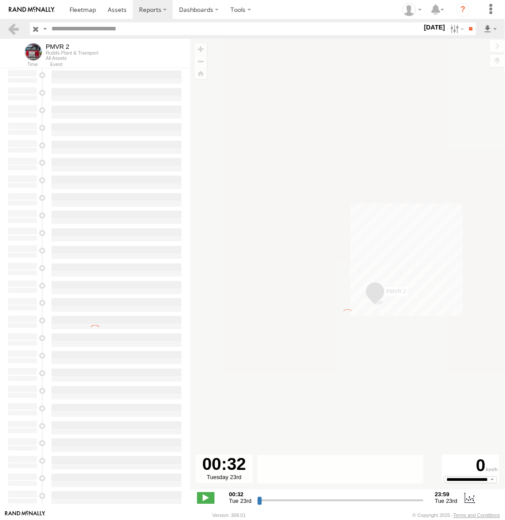
type input "**********"
